Goal: Information Seeking & Learning: Learn about a topic

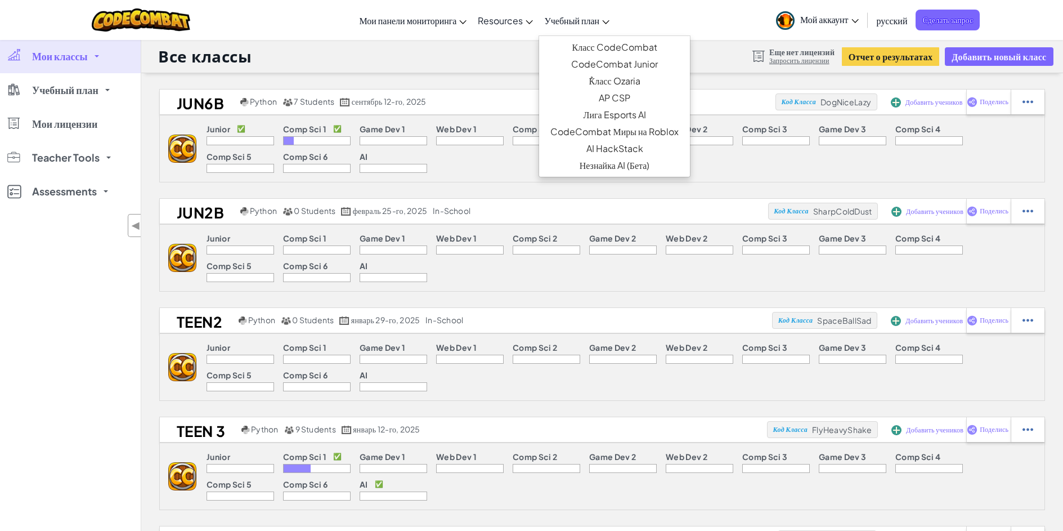
click at [573, 20] on span "Учебный план" at bounding box center [571, 21] width 55 height 12
click at [579, 47] on link "Класс CodeCombat" at bounding box center [614, 47] width 150 height 17
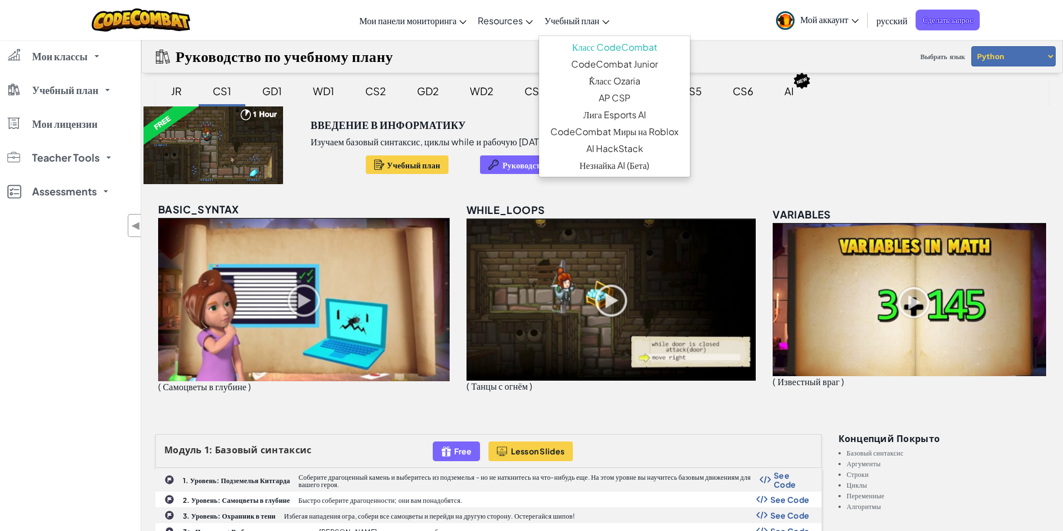
click at [779, 162] on div "Введение в Информатику Изучаем базовый синтаксис, циклы while и рабочую среду C…" at bounding box center [602, 145] width 922 height 78
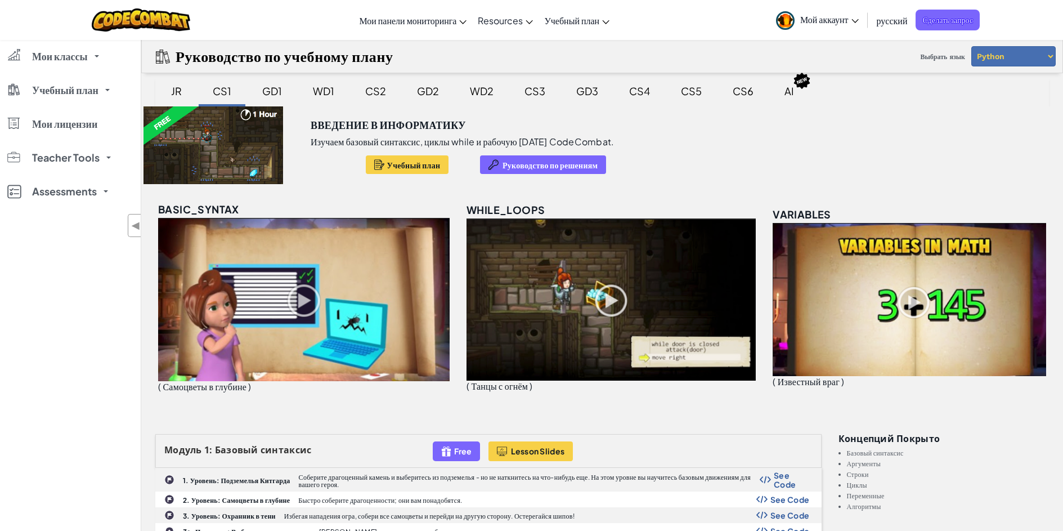
click at [240, 144] on div at bounding box center [213, 145] width 144 height 78
click at [322, 134] on div "Введение в Информатику" at bounding box center [479, 121] width 337 height 30
click at [203, 140] on div at bounding box center [213, 145] width 144 height 78
click at [193, 135] on div at bounding box center [213, 145] width 144 height 78
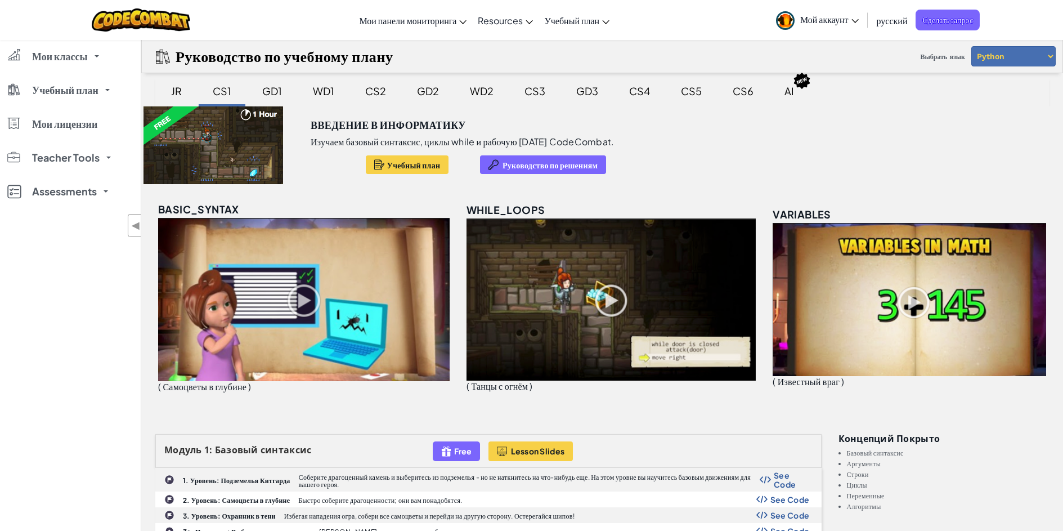
drag, startPoint x: 198, startPoint y: 126, endPoint x: 167, endPoint y: 129, distance: 31.1
click at [194, 126] on div at bounding box center [213, 145] width 144 height 78
click at [167, 129] on div at bounding box center [213, 145] width 144 height 78
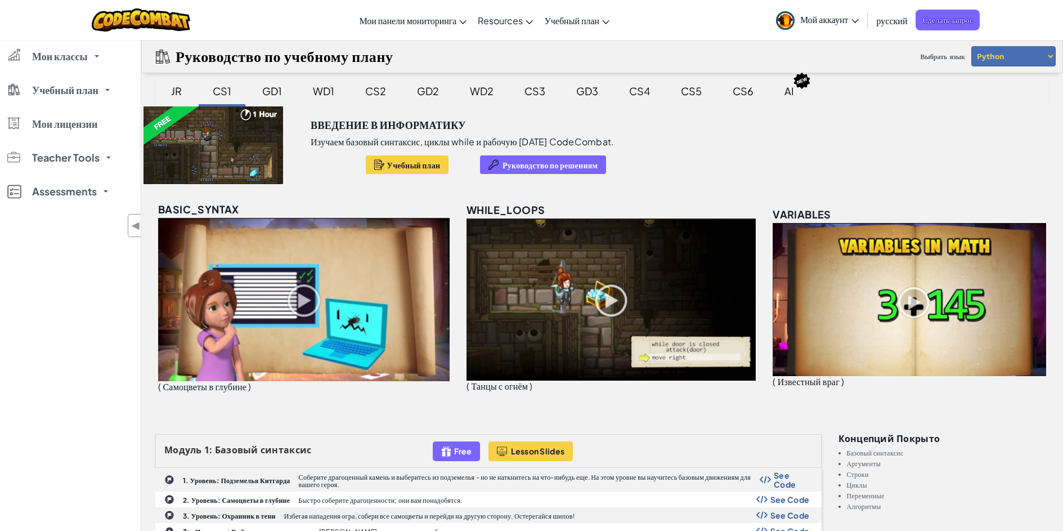
click at [166, 129] on div at bounding box center [213, 145] width 144 height 78
click at [208, 161] on div at bounding box center [213, 145] width 144 height 78
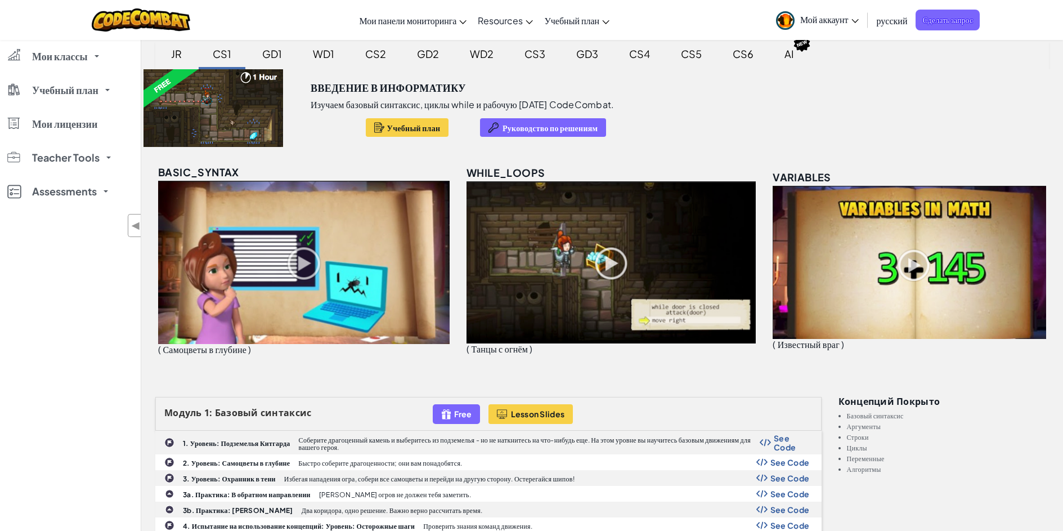
scroll to position [56, 0]
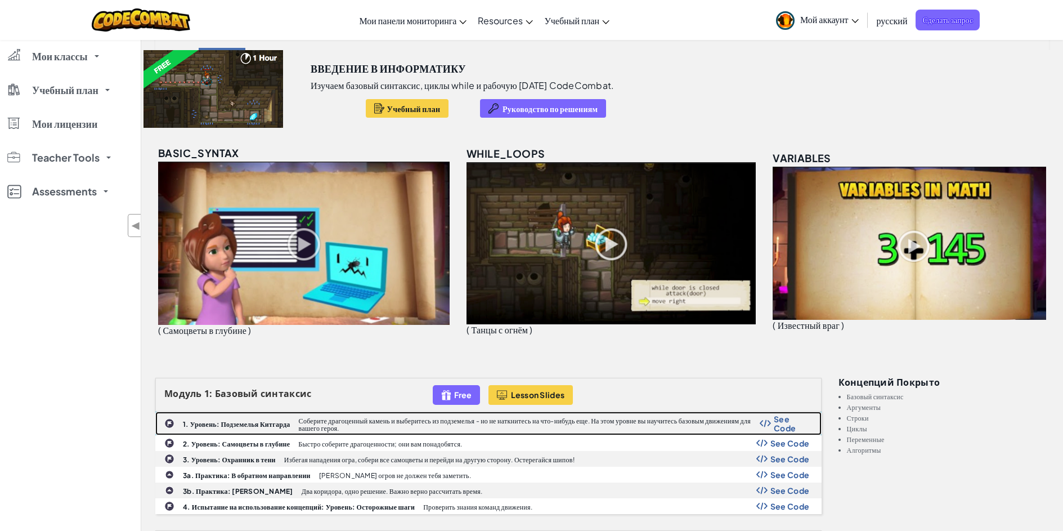
click at [733, 424] on p "Соберите драгоценный камень и выберитесь из подземелья - но не наткнитесь на чт…" at bounding box center [529, 424] width 461 height 15
